Goal: Navigation & Orientation: Find specific page/section

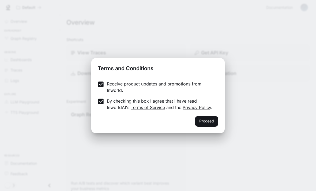
click at [212, 122] on button "Proceed" at bounding box center [206, 121] width 23 height 11
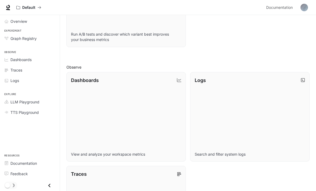
scroll to position [153, 0]
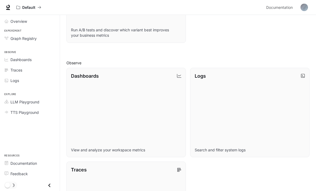
click at [74, 76] on p "Dashboards" at bounding box center [85, 75] width 28 height 7
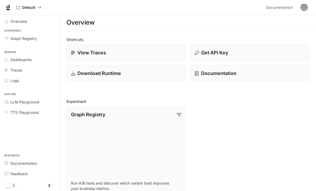
scroll to position [170, 0]
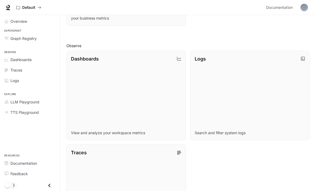
click at [11, 20] on span "Overview" at bounding box center [18, 21] width 17 height 6
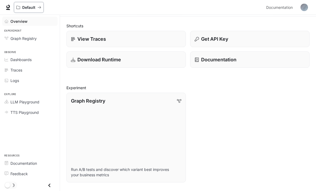
click at [24, 7] on p "Default" at bounding box center [28, 7] width 13 height 5
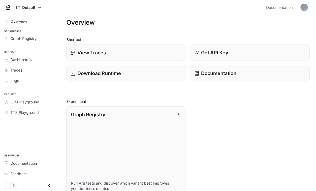
click at [305, 8] on img "button" at bounding box center [303, 7] width 7 height 7
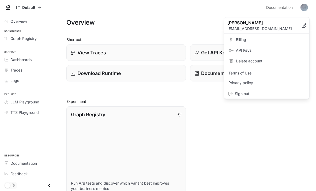
click at [282, 133] on div at bounding box center [158, 95] width 316 height 191
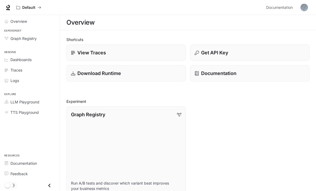
click at [11, 42] on link "Graph Registry" at bounding box center [29, 38] width 55 height 9
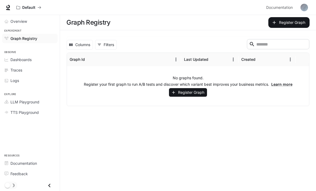
click at [275, 46] on input "Search" at bounding box center [277, 44] width 43 height 6
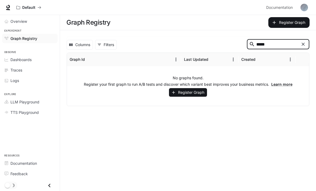
type input "*****"
click at [311, 47] on div "Columns 0 Filters ***** ​ Graph Id Last Updated Created No graphs found. Regist…" at bounding box center [188, 71] width 256 height 82
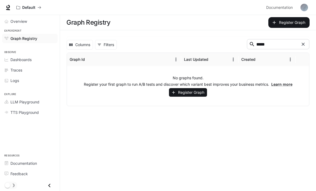
click at [201, 94] on button "Register Graph" at bounding box center [188, 92] width 38 height 9
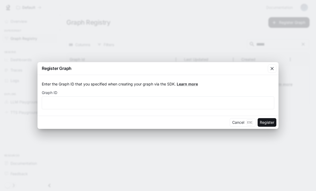
click at [275, 68] on div "button" at bounding box center [271, 68] width 9 height 9
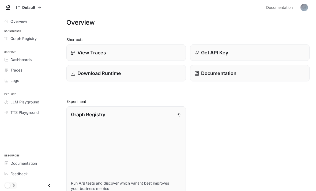
click at [80, 74] on p "Download Runtime" at bounding box center [99, 73] width 44 height 7
